Goal: Task Accomplishment & Management: Complete application form

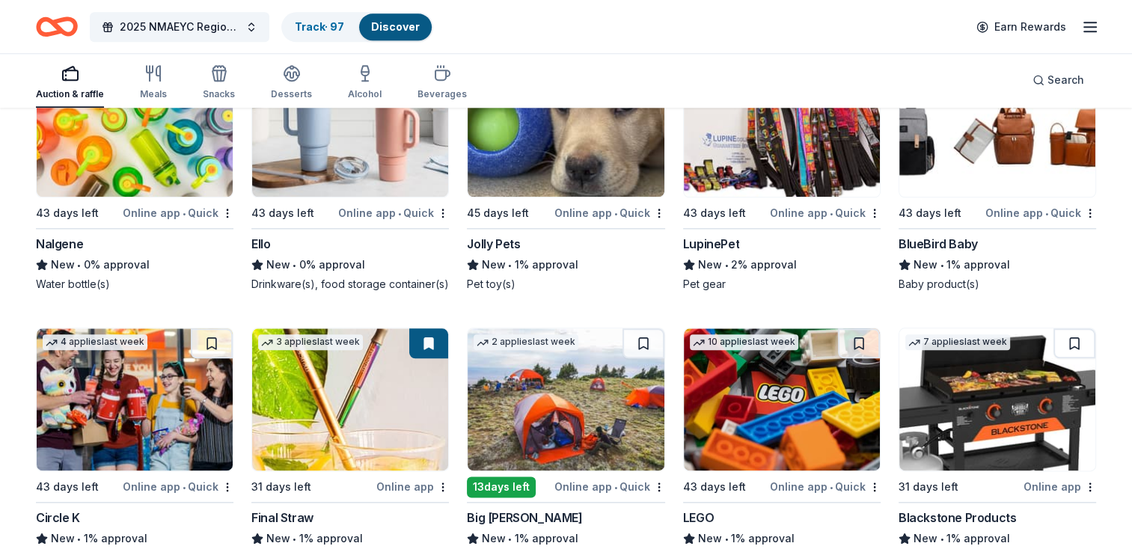
scroll to position [7335, 0]
click at [959, 185] on img at bounding box center [997, 126] width 196 height 142
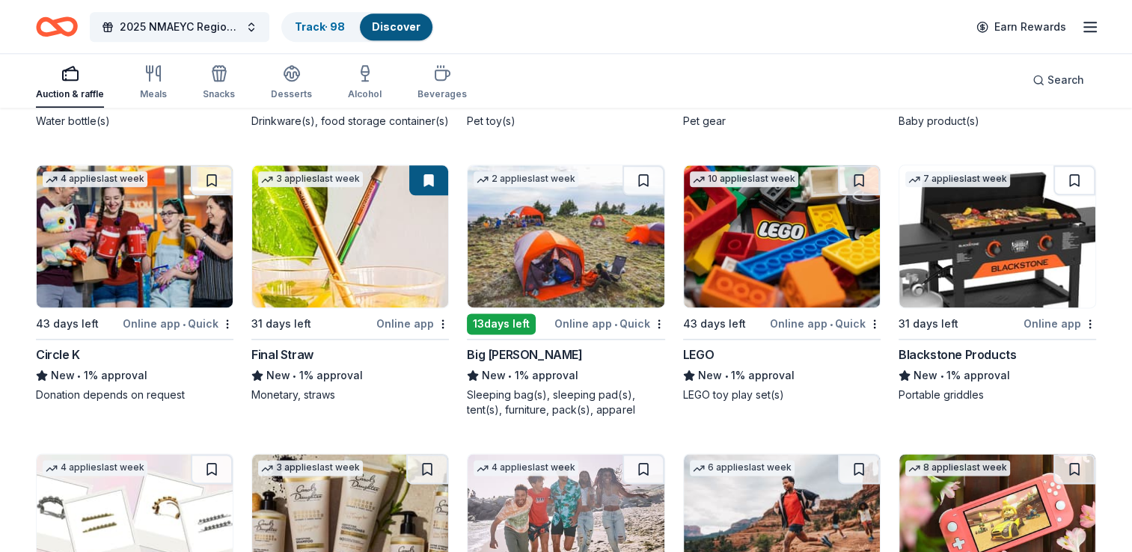
scroll to position [7530, 0]
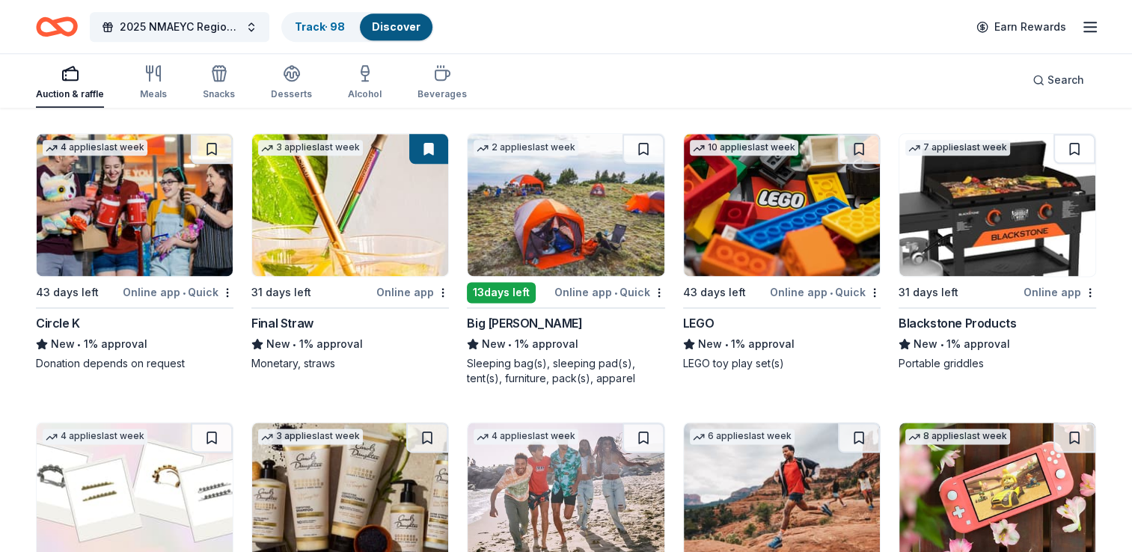
click at [543, 253] on img at bounding box center [566, 205] width 196 height 142
click at [754, 246] on img at bounding box center [782, 205] width 196 height 142
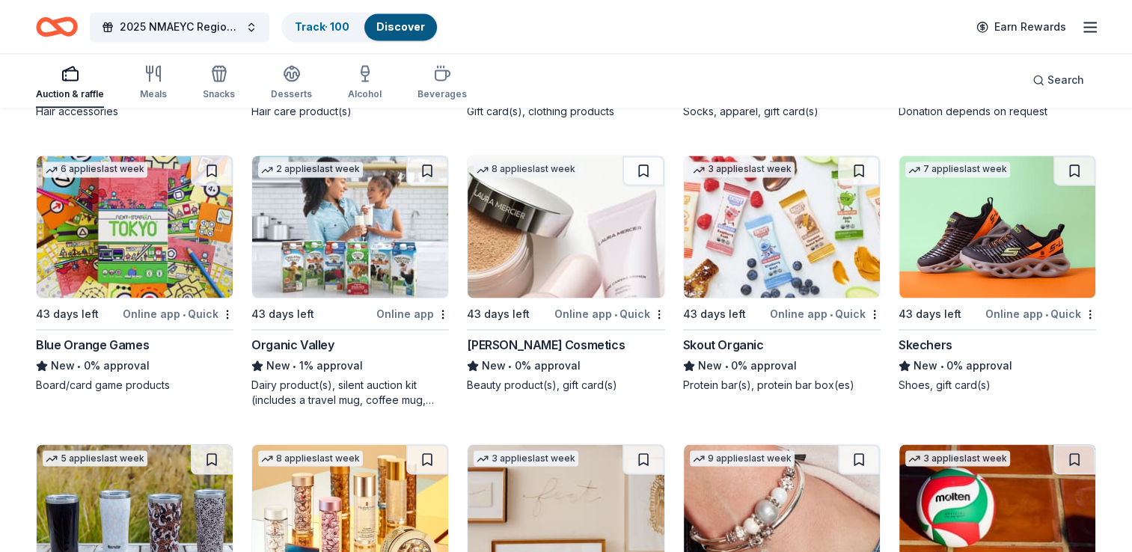
scroll to position [8050, 0]
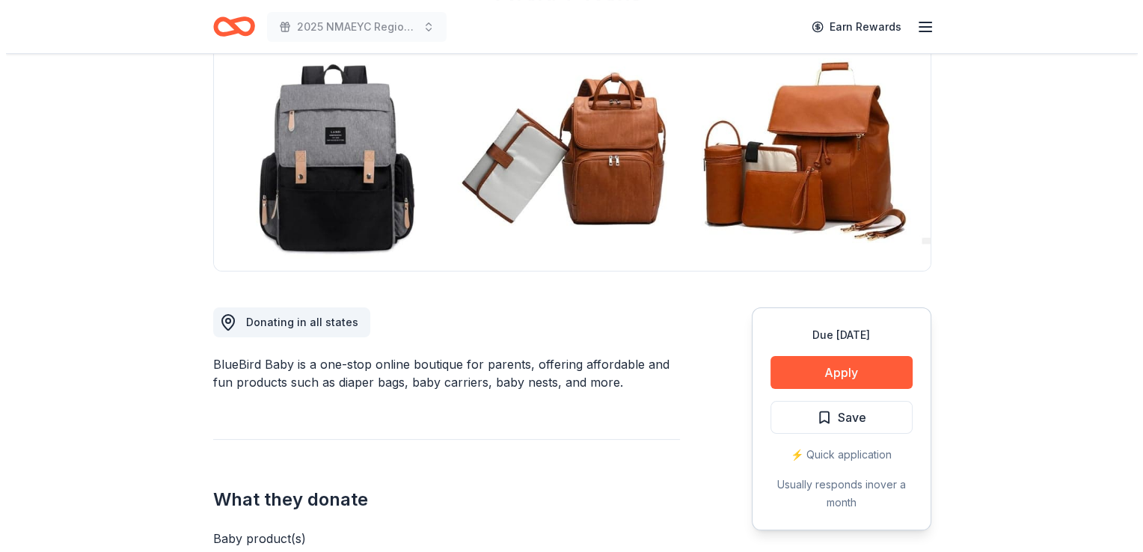
scroll to position [223, 0]
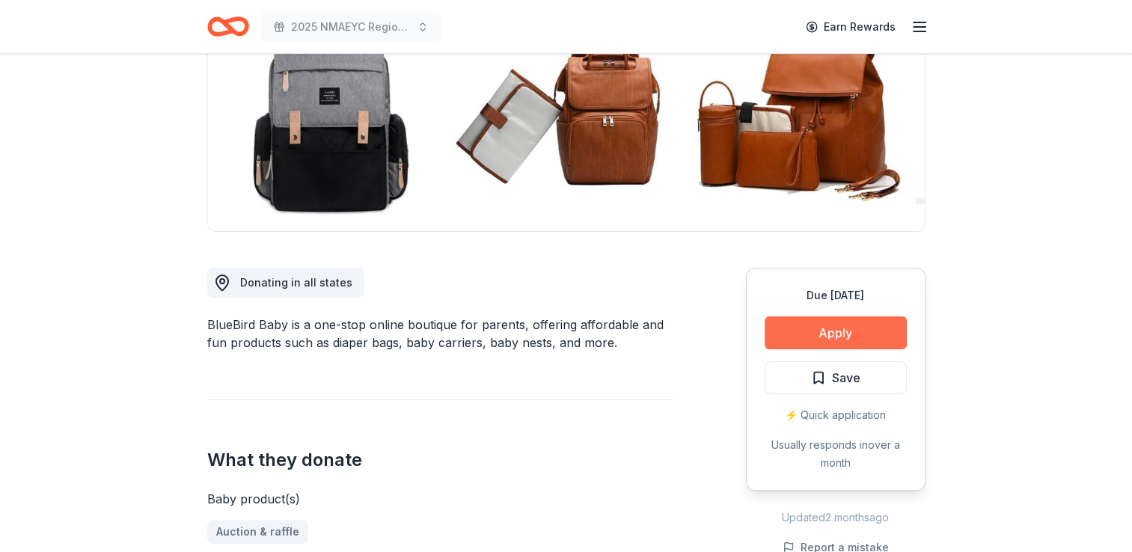
click at [824, 334] on button "Apply" at bounding box center [835, 332] width 142 height 33
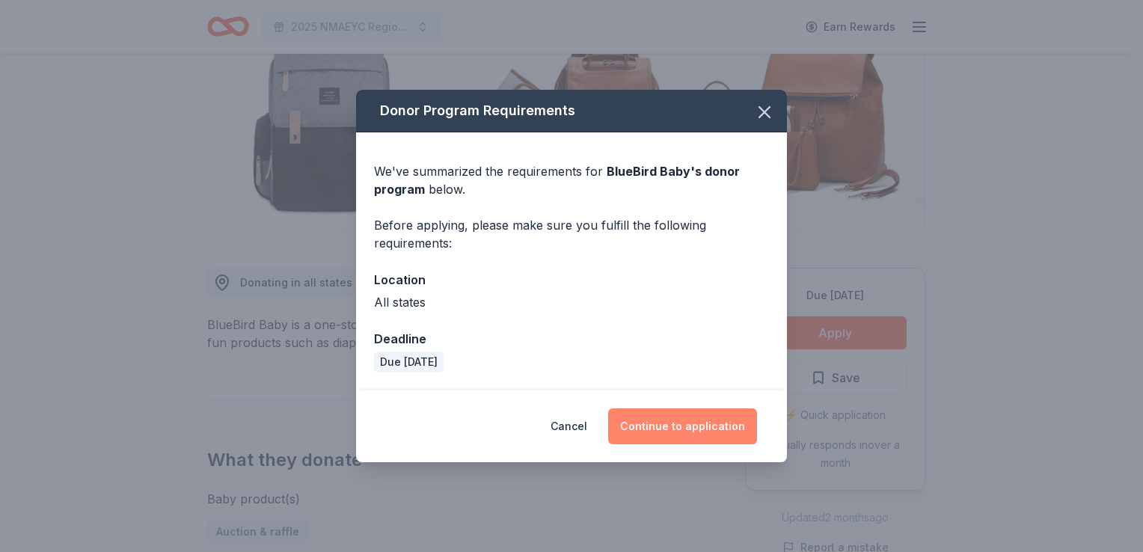
click at [674, 428] on button "Continue to application" at bounding box center [682, 426] width 149 height 36
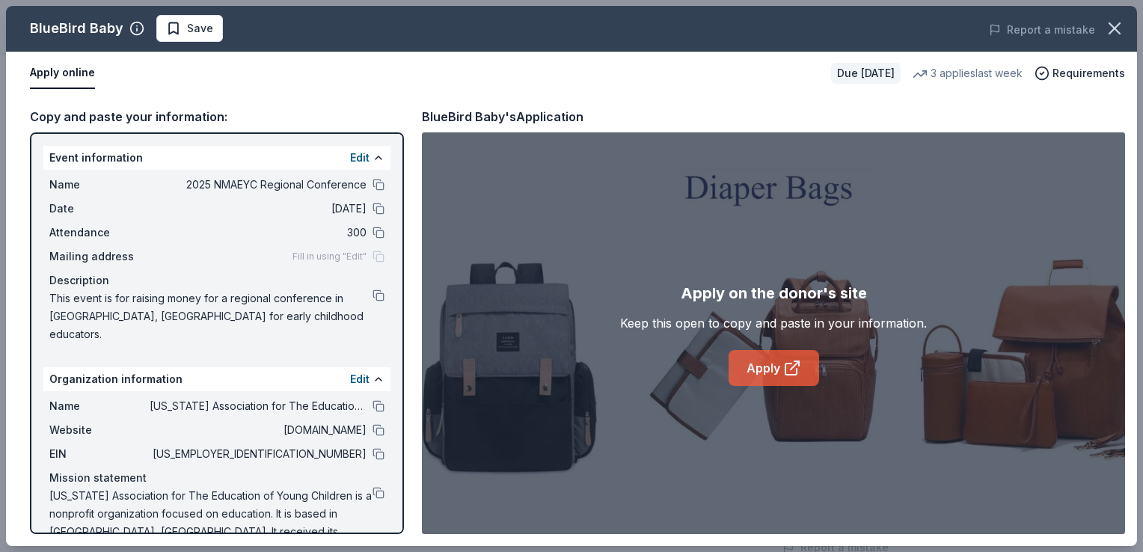
click at [775, 368] on link "Apply" at bounding box center [774, 368] width 91 height 36
click at [202, 32] on span "Save" at bounding box center [200, 28] width 26 height 18
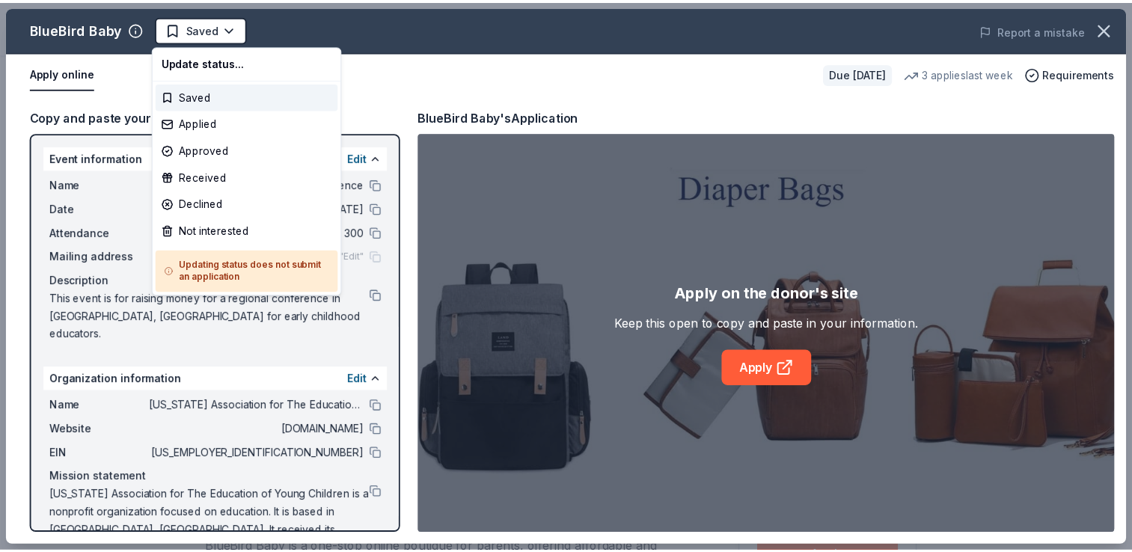
scroll to position [0, 0]
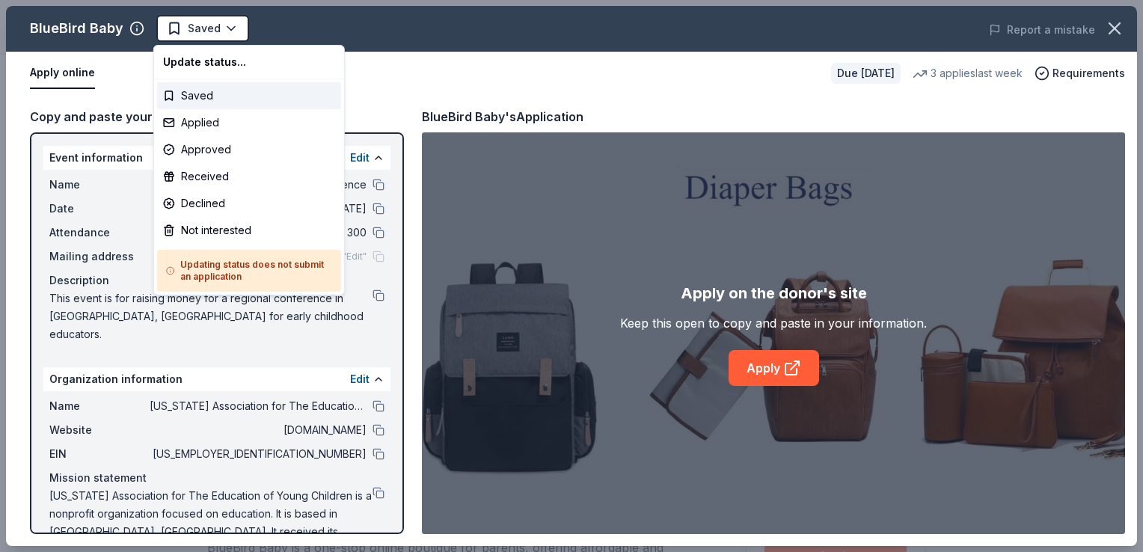
click at [202, 32] on html "2025 NMAEYC Regional Conference Saved Apply Due in 43 days Share BlueBird Baby …" at bounding box center [571, 276] width 1143 height 552
click at [200, 118] on div "Applied" at bounding box center [249, 122] width 184 height 27
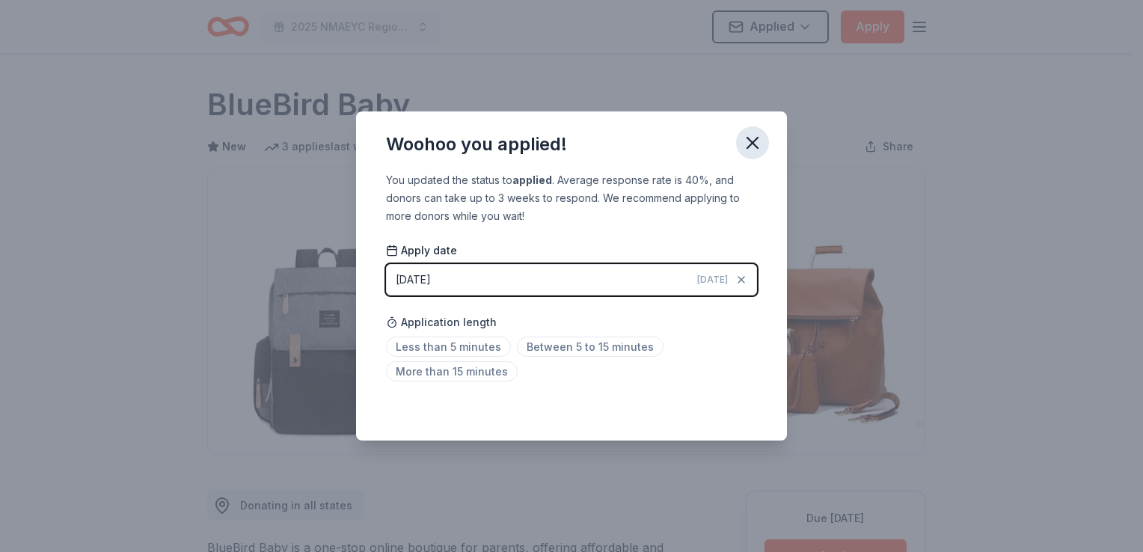
click at [757, 142] on icon "button" at bounding box center [752, 142] width 21 height 21
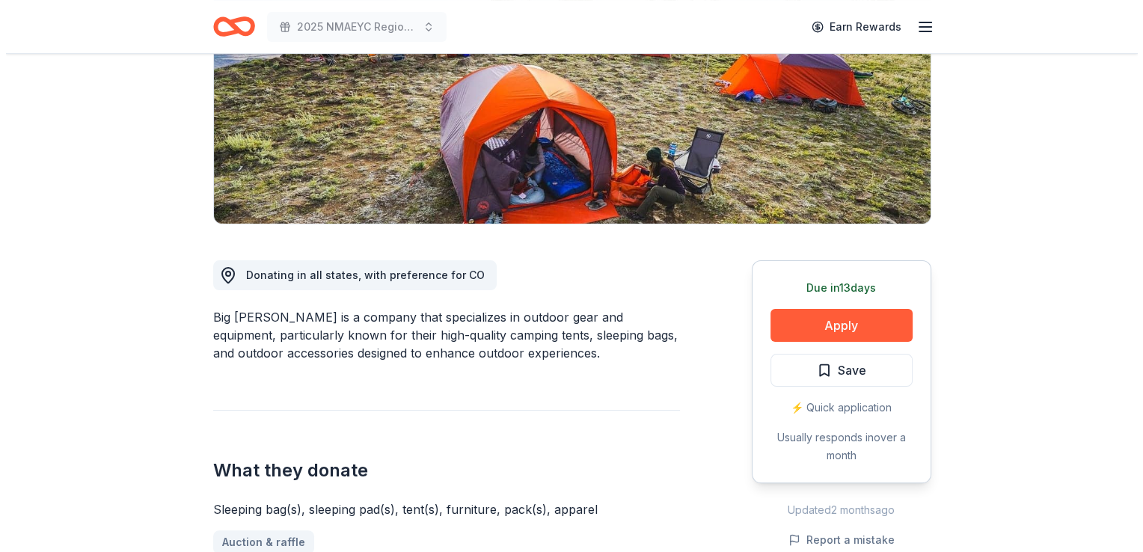
scroll to position [236, 0]
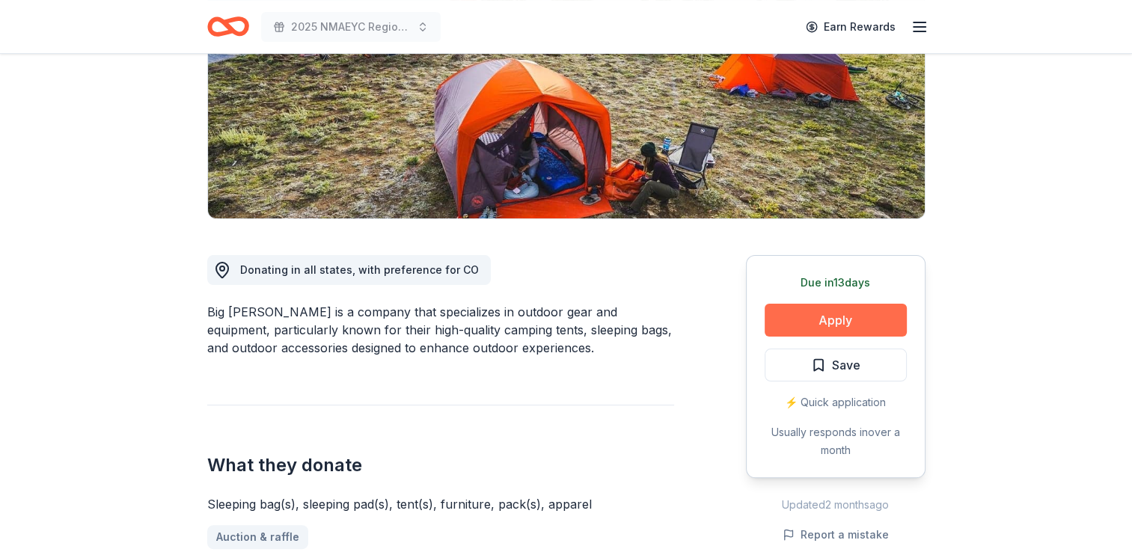
click at [862, 324] on button "Apply" at bounding box center [835, 320] width 142 height 33
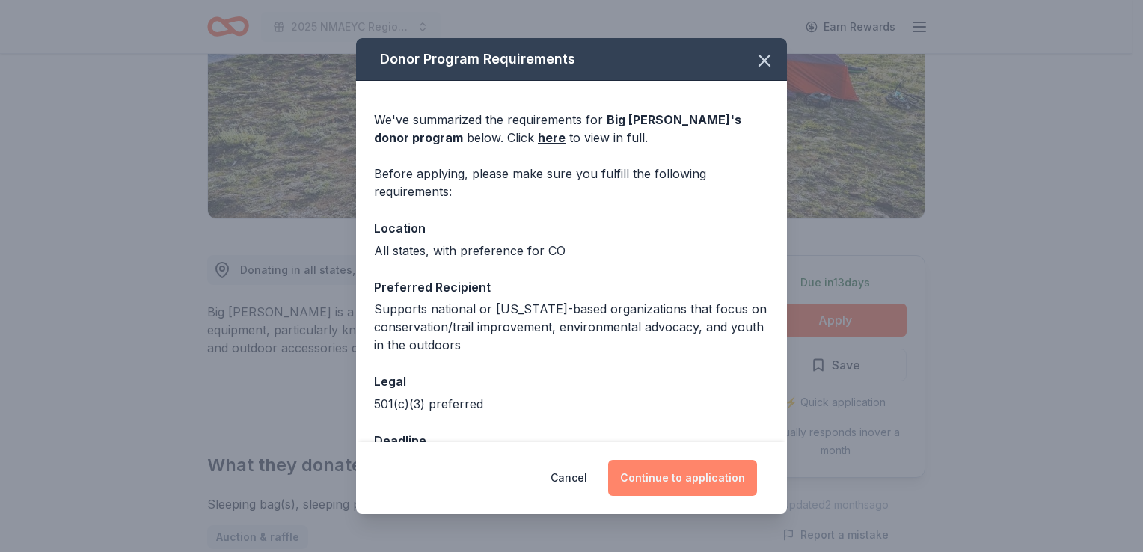
click at [689, 477] on button "Continue to application" at bounding box center [682, 478] width 149 height 36
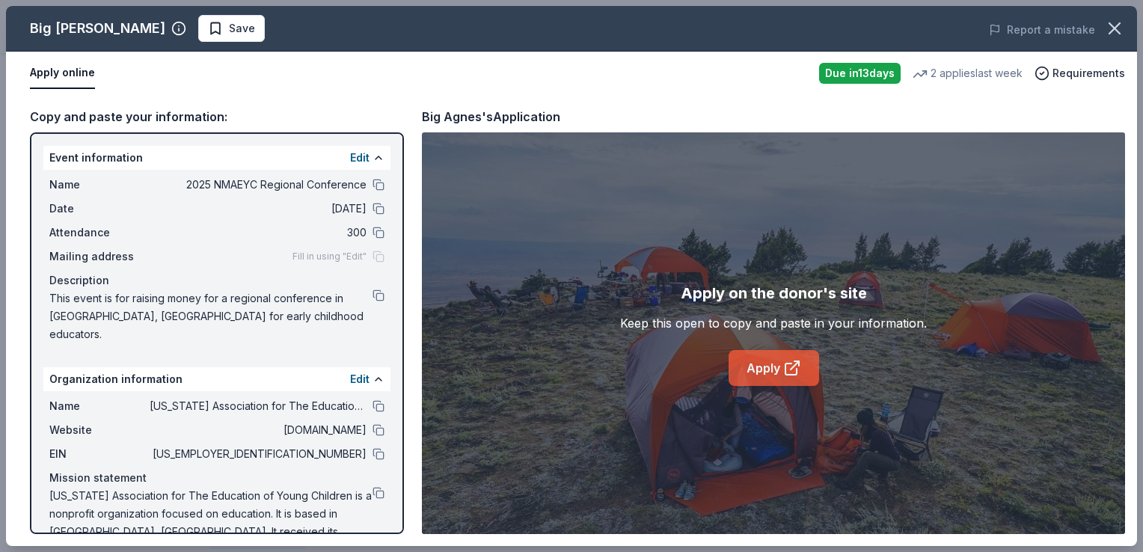
click at [767, 362] on link "Apply" at bounding box center [774, 368] width 91 height 36
click at [229, 34] on span "Save" at bounding box center [242, 28] width 26 height 18
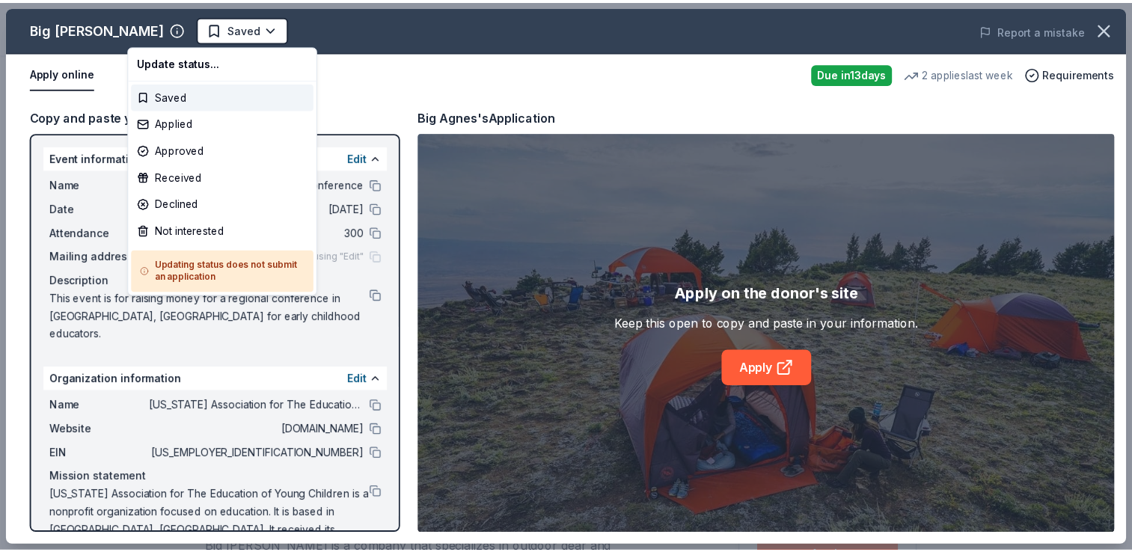
scroll to position [0, 0]
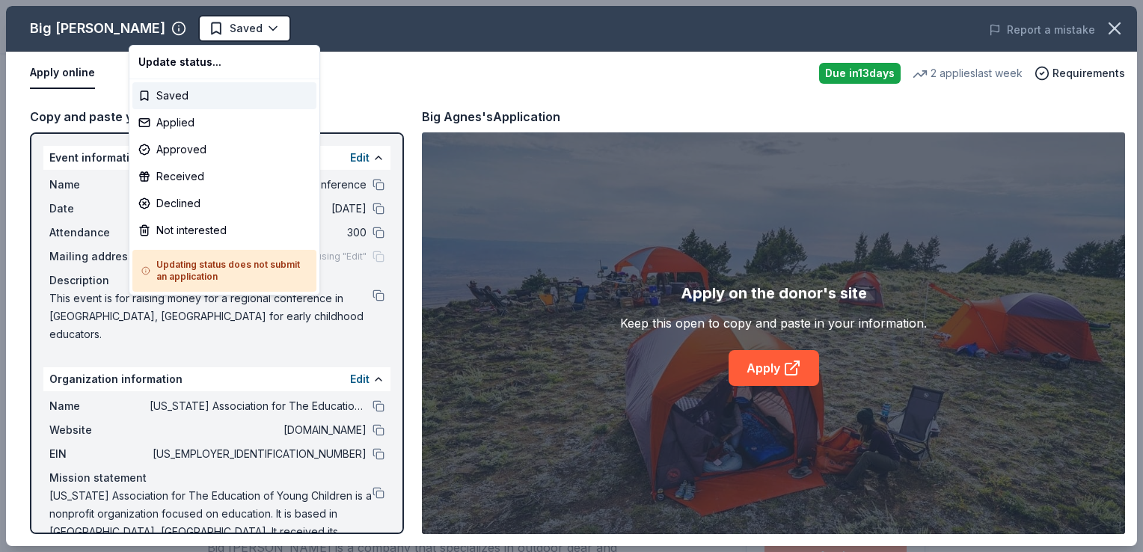
click at [177, 34] on html "2025 NMAEYC Regional Conference Saved Apply Due in 13 days Share Big Agnes New …" at bounding box center [571, 276] width 1143 height 552
click at [168, 123] on div "Applied" at bounding box center [224, 122] width 184 height 27
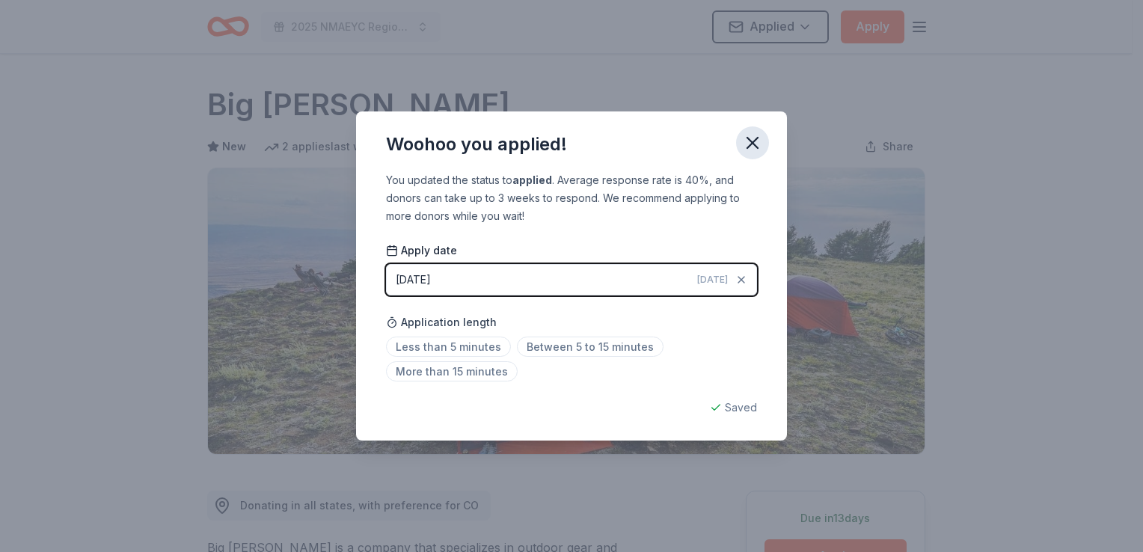
click at [753, 139] on icon "button" at bounding box center [752, 142] width 21 height 21
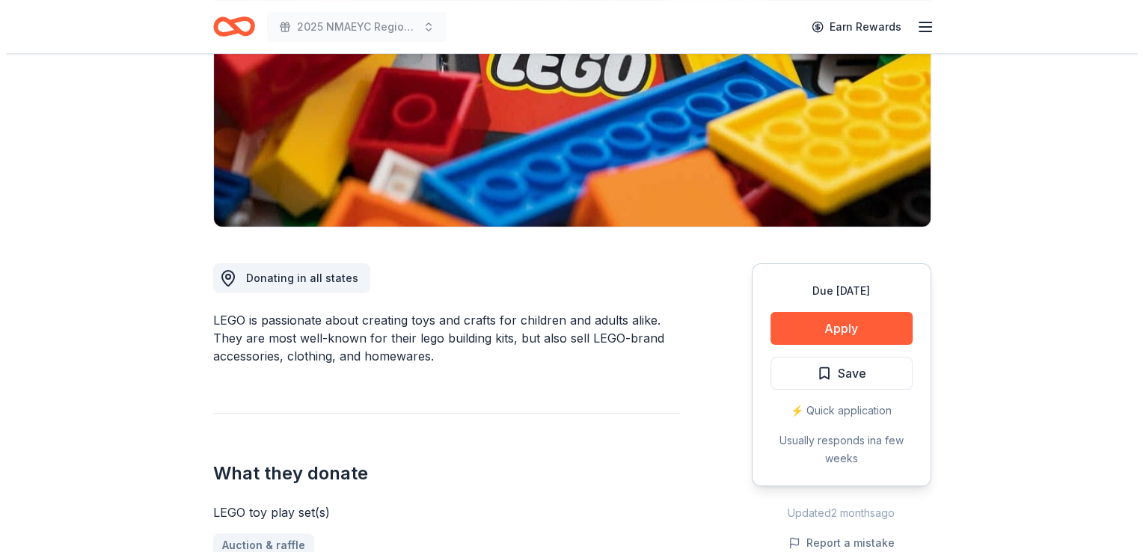
scroll to position [239, 0]
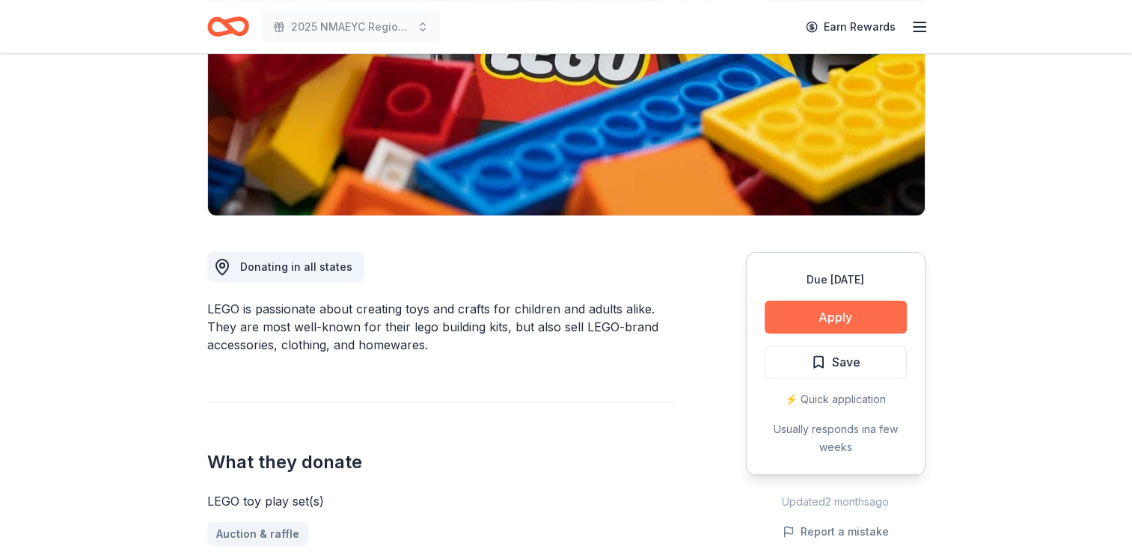
click at [842, 305] on button "Apply" at bounding box center [835, 317] width 142 height 33
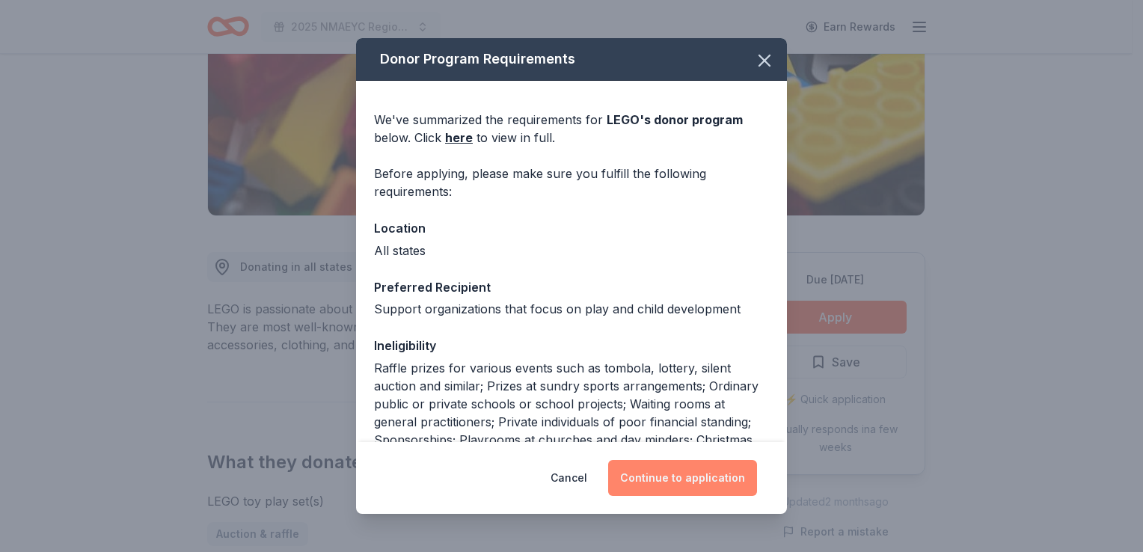
click at [673, 480] on button "Continue to application" at bounding box center [682, 478] width 149 height 36
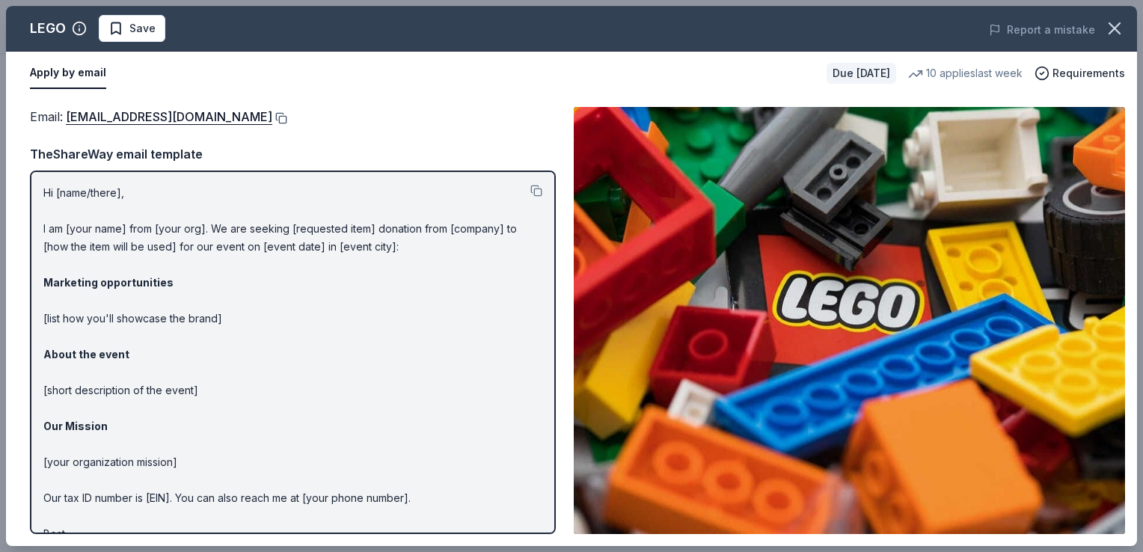
click at [272, 117] on button at bounding box center [279, 118] width 15 height 12
click at [144, 29] on span "Save" at bounding box center [142, 28] width 26 height 18
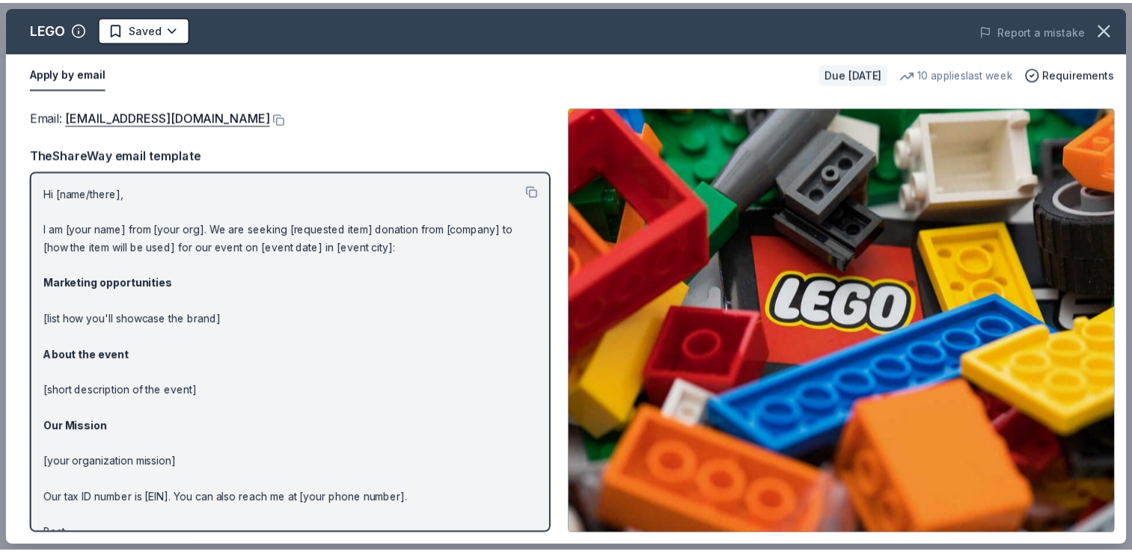
scroll to position [0, 0]
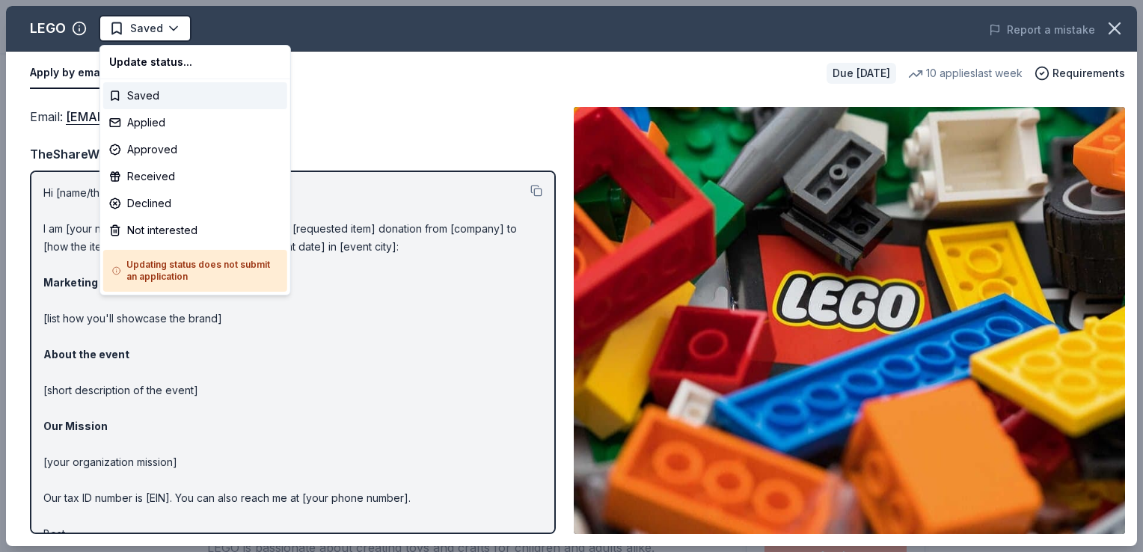
click at [144, 29] on html "2025 NMAEYC Regional Conference Saved Apply Due in 43 days Share LEGO New • 2 r…" at bounding box center [571, 276] width 1143 height 552
click at [145, 120] on div "Applied" at bounding box center [195, 122] width 184 height 27
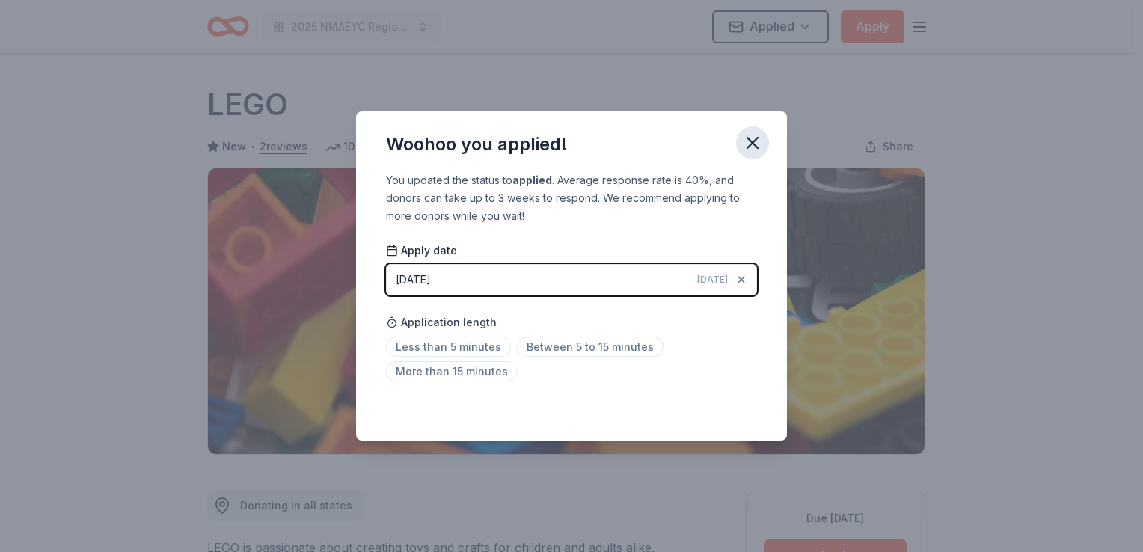
click at [751, 145] on icon "button" at bounding box center [752, 143] width 10 height 10
